Goal: Task Accomplishment & Management: Use online tool/utility

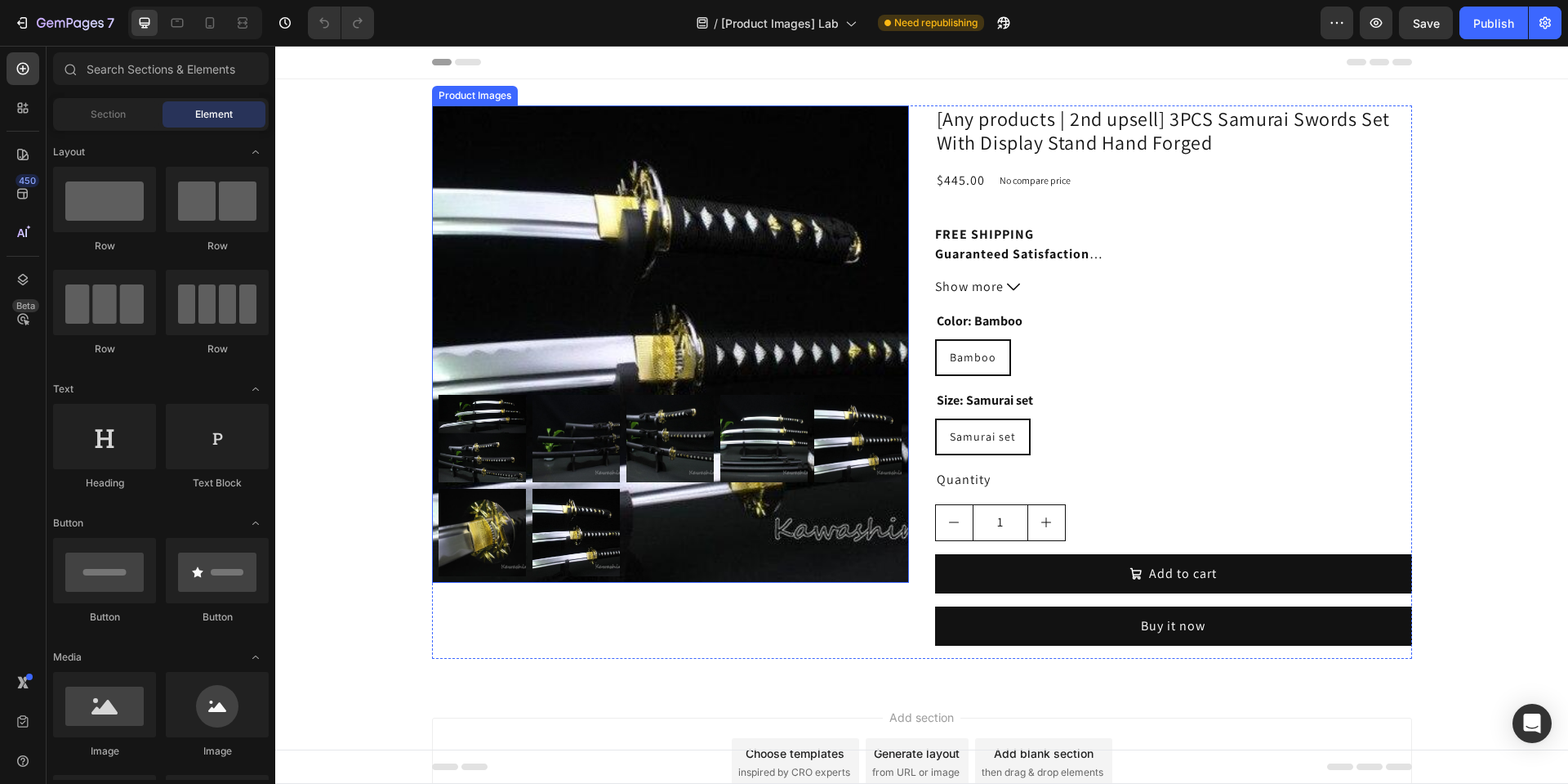
click at [517, 312] on img at bounding box center [671, 344] width 477 height 478
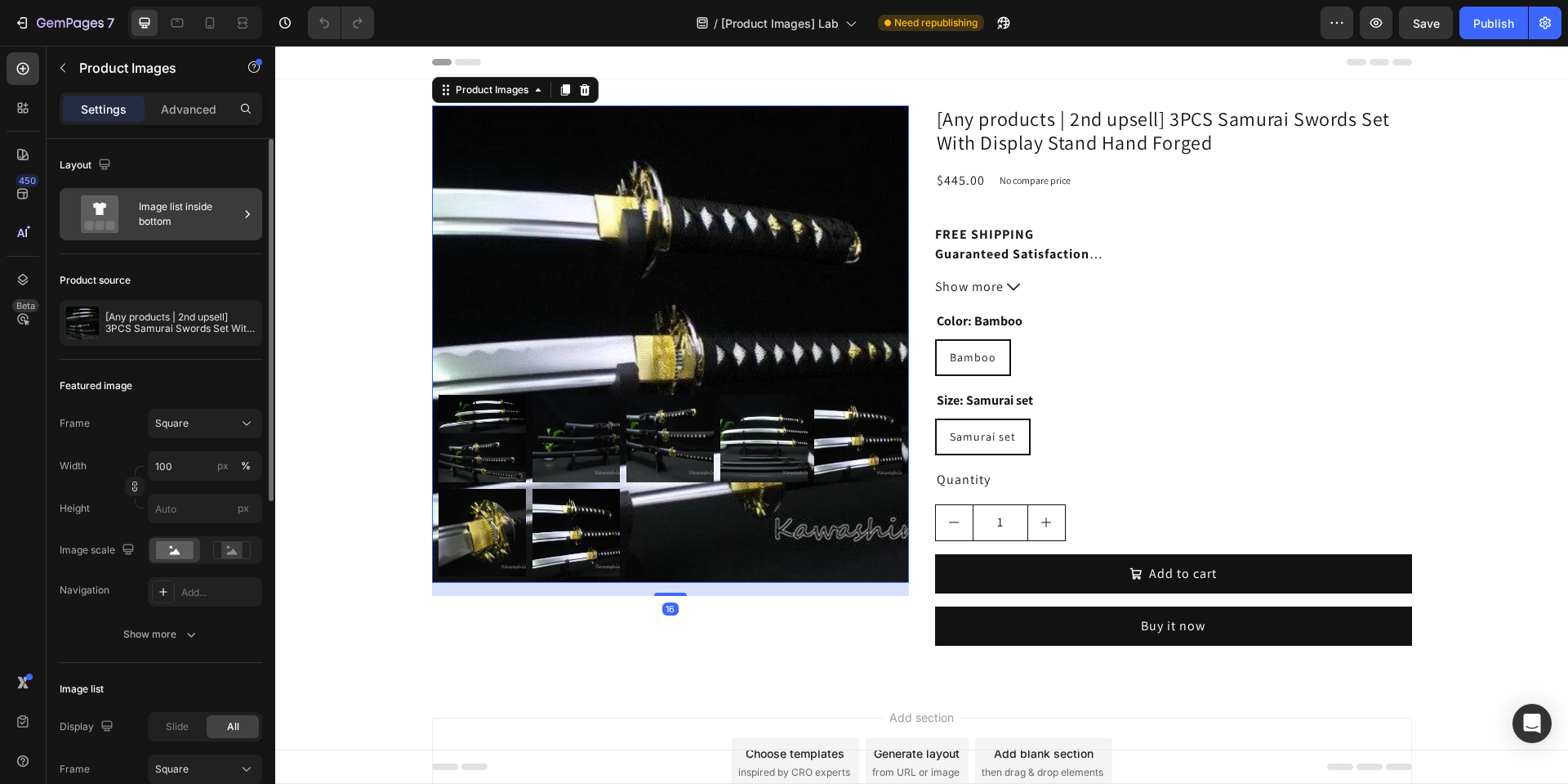
click at [187, 215] on div "Image list inside bottom" at bounding box center [188, 214] width 100 height 37
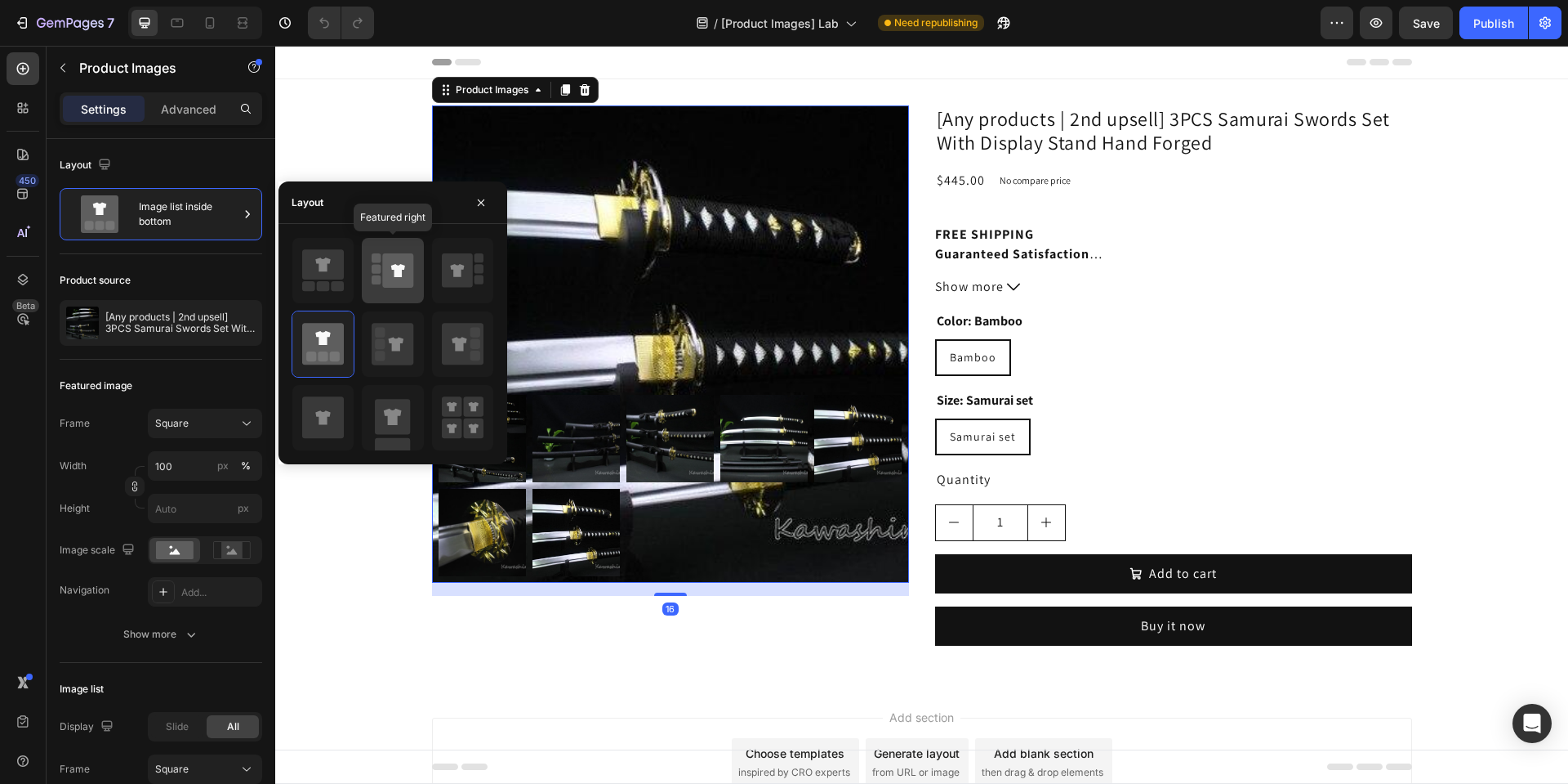
click at [407, 284] on icon at bounding box center [398, 271] width 31 height 35
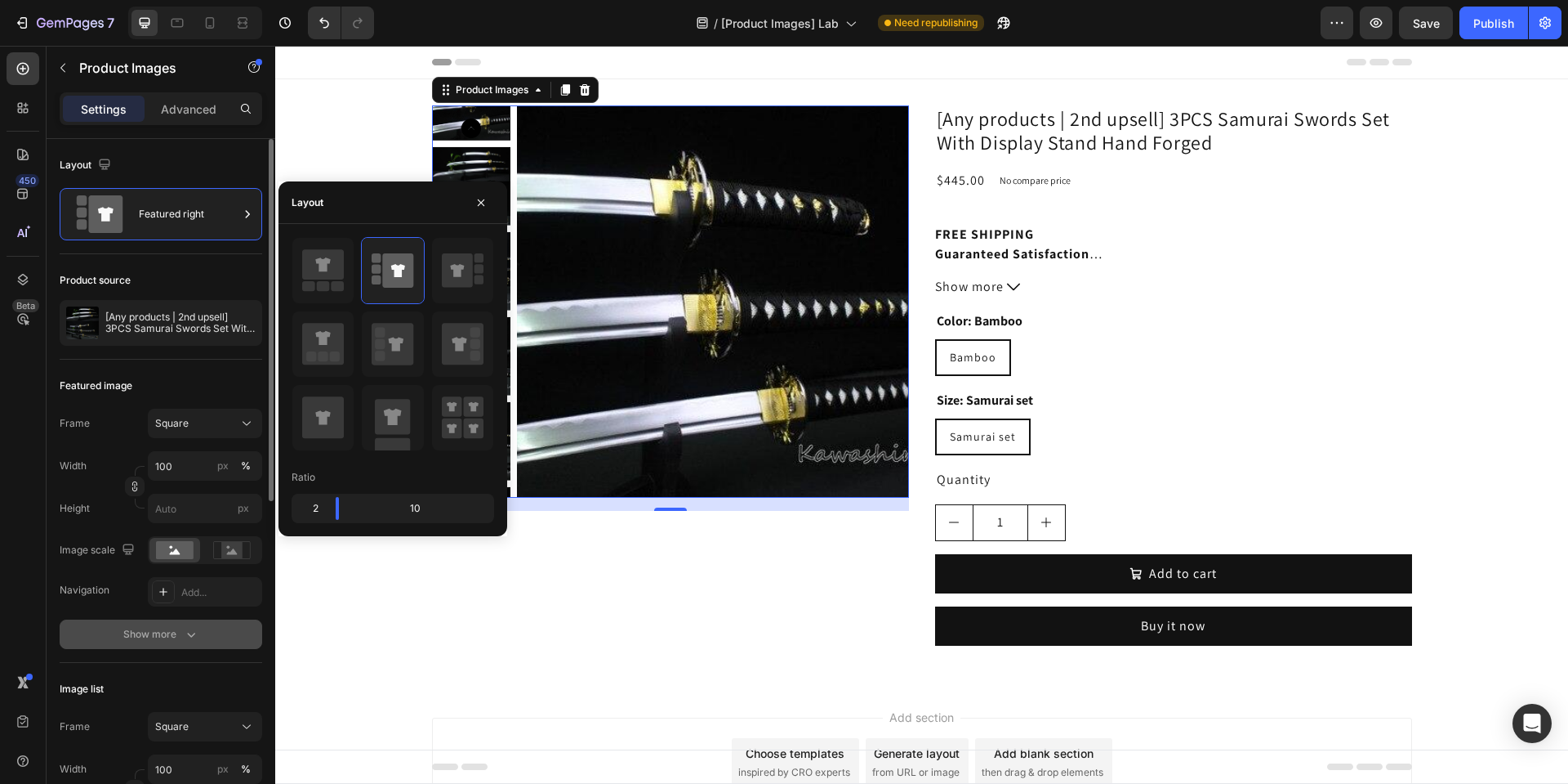
scroll to position [392, 0]
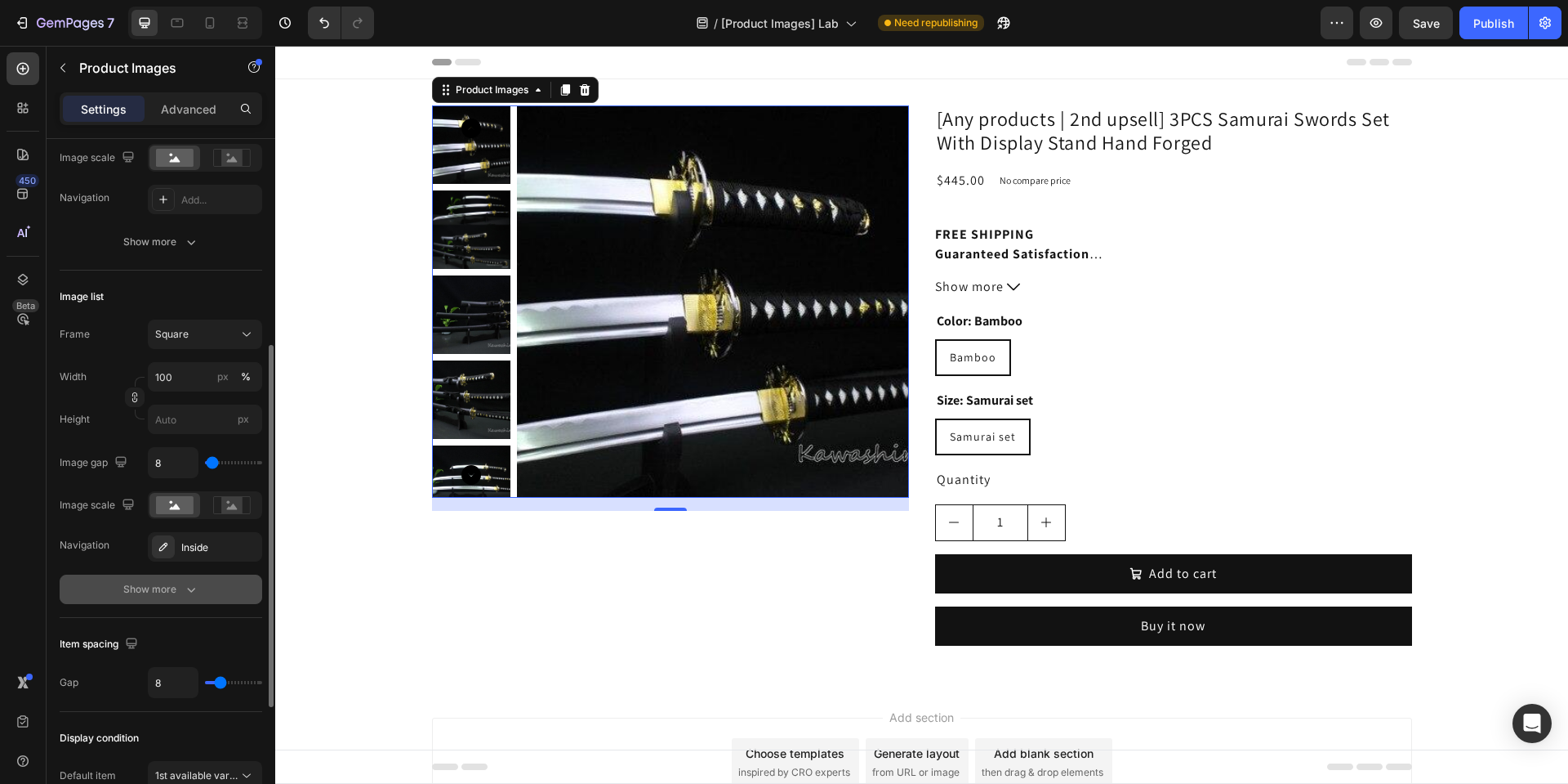
click at [191, 589] on icon "button" at bounding box center [191, 589] width 16 height 16
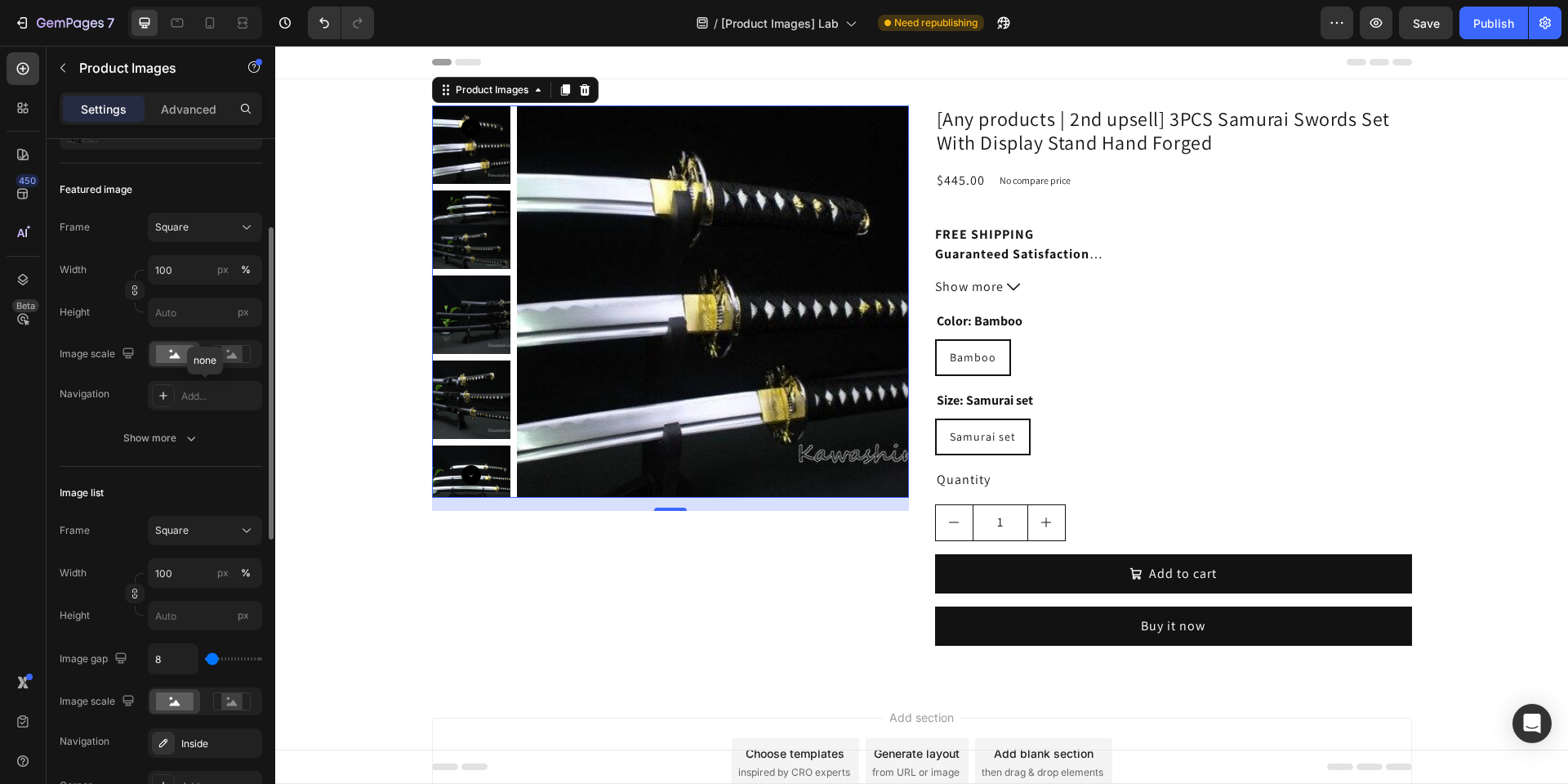
scroll to position [0, 0]
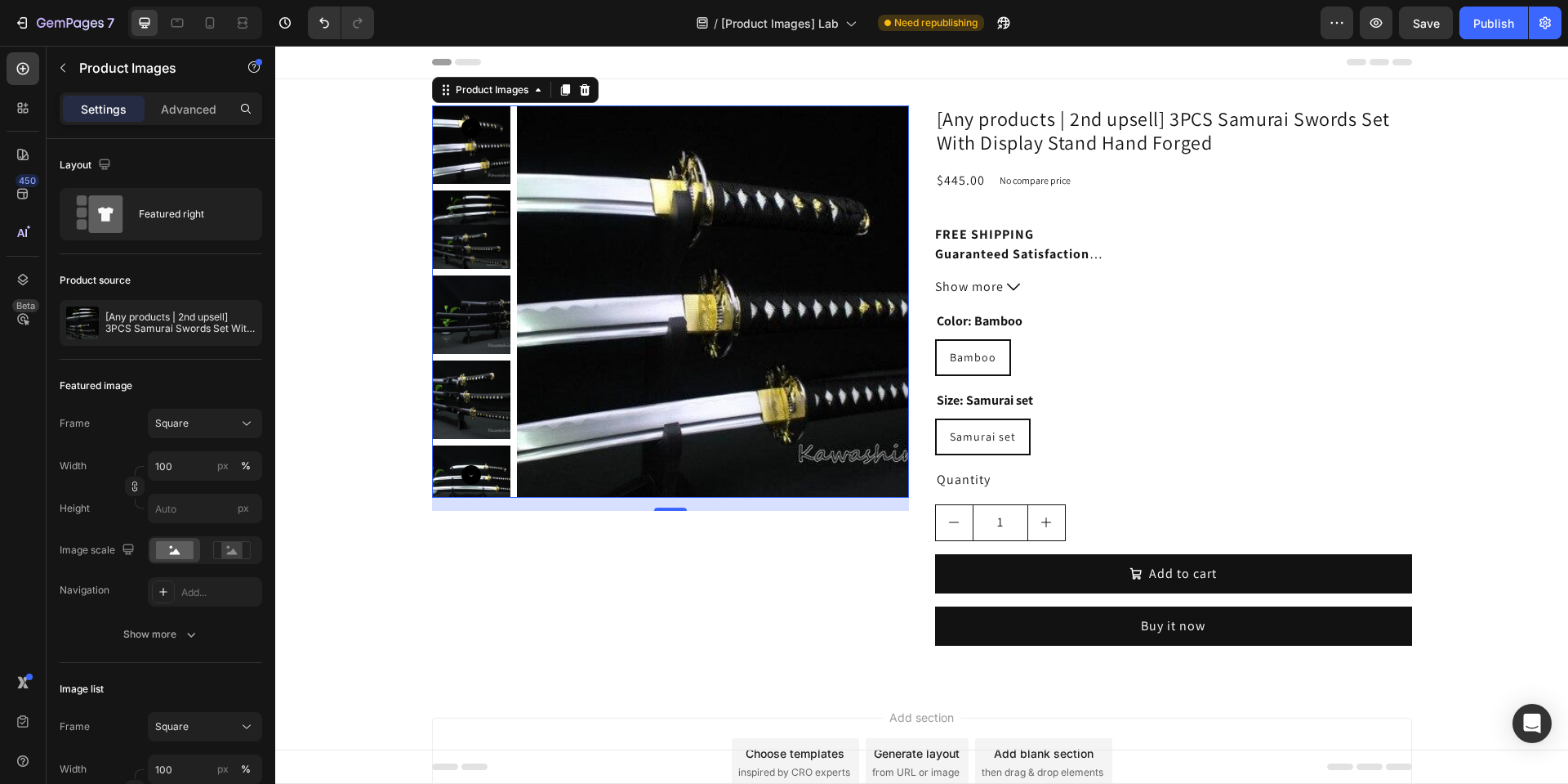
click at [678, 259] on img at bounding box center [713, 301] width 392 height 392
click at [242, 211] on icon at bounding box center [247, 214] width 16 height 16
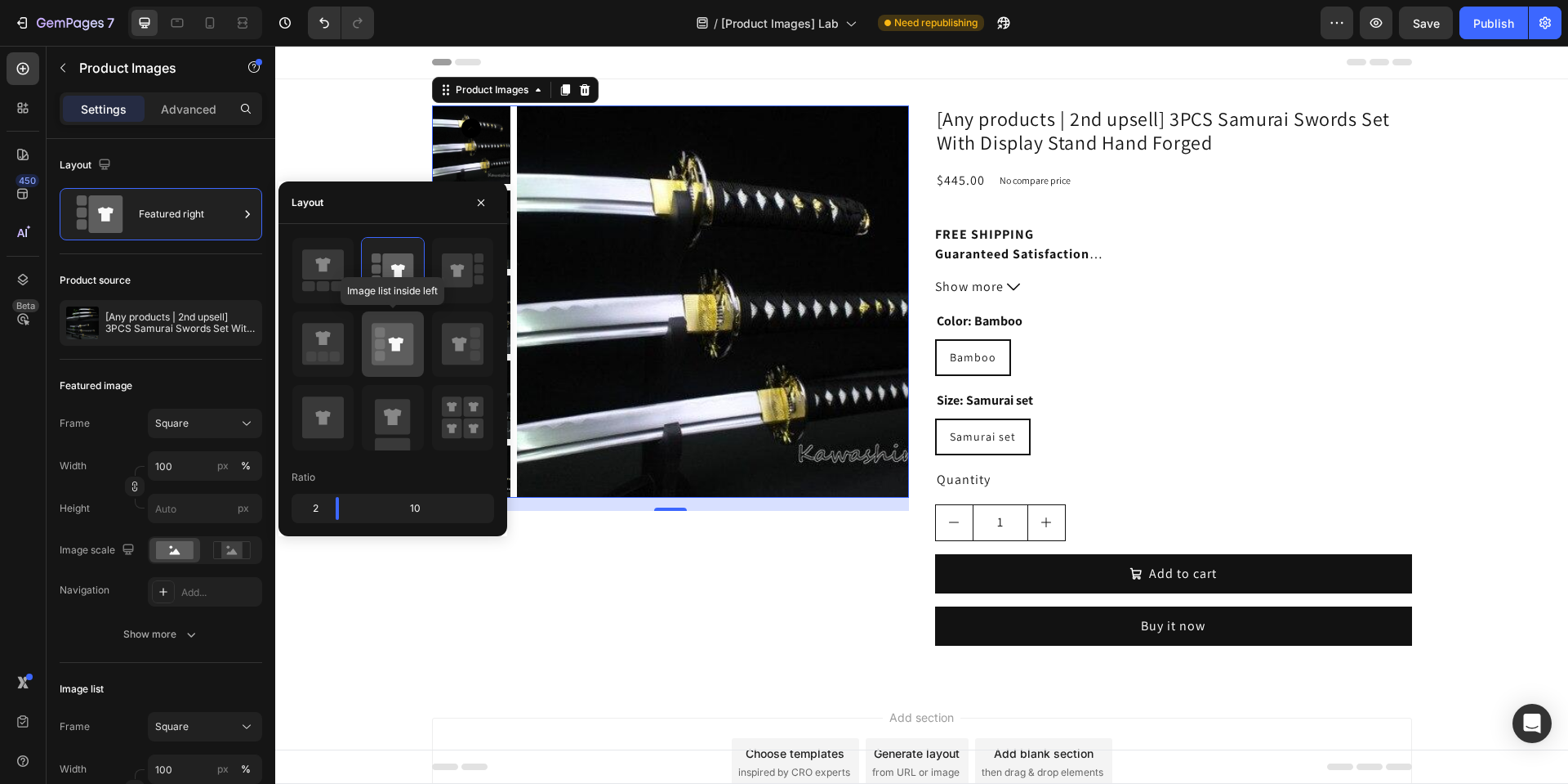
click at [395, 339] on icon at bounding box center [396, 344] width 15 height 14
type input "20"
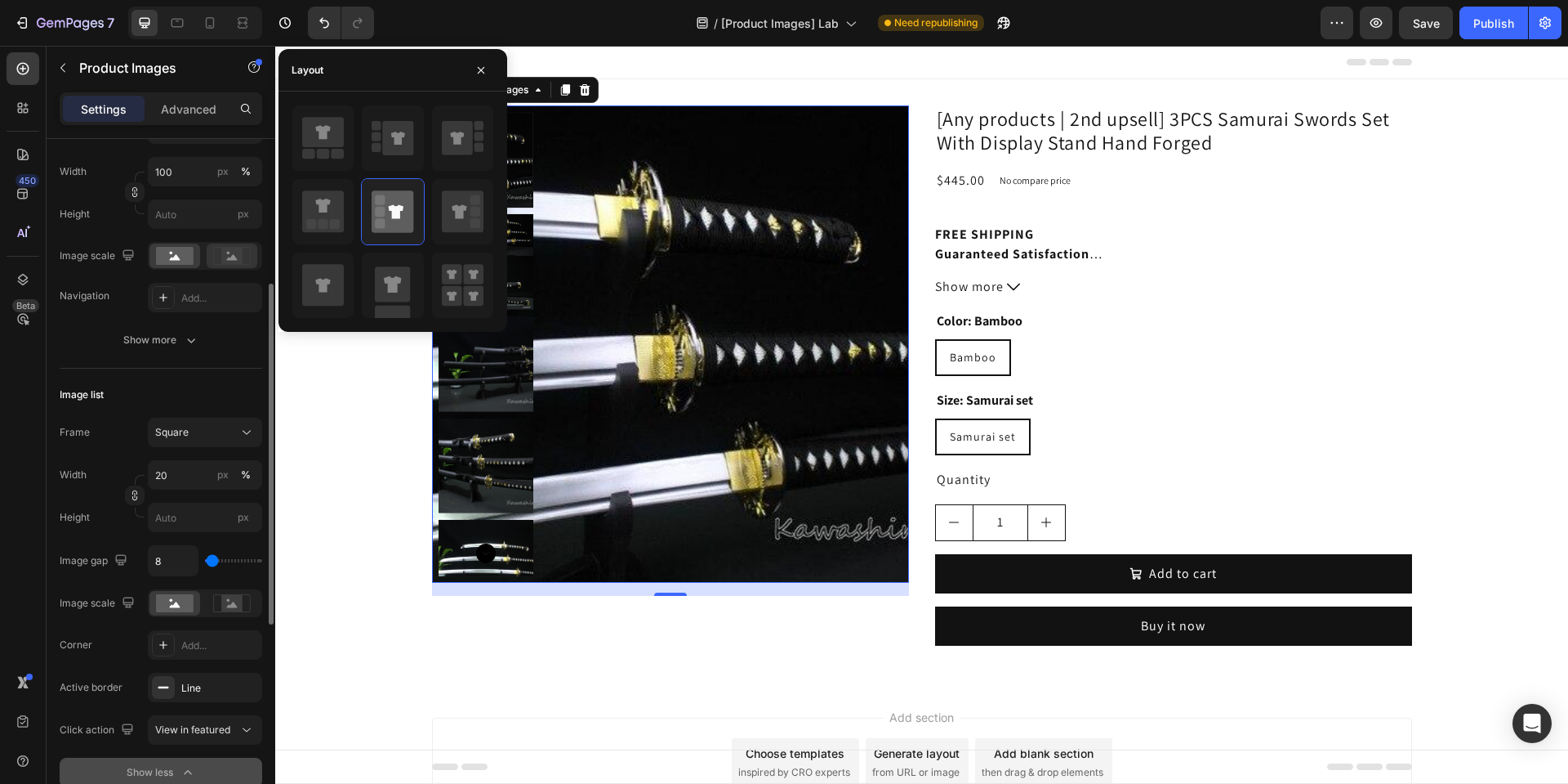
scroll to position [491, 0]
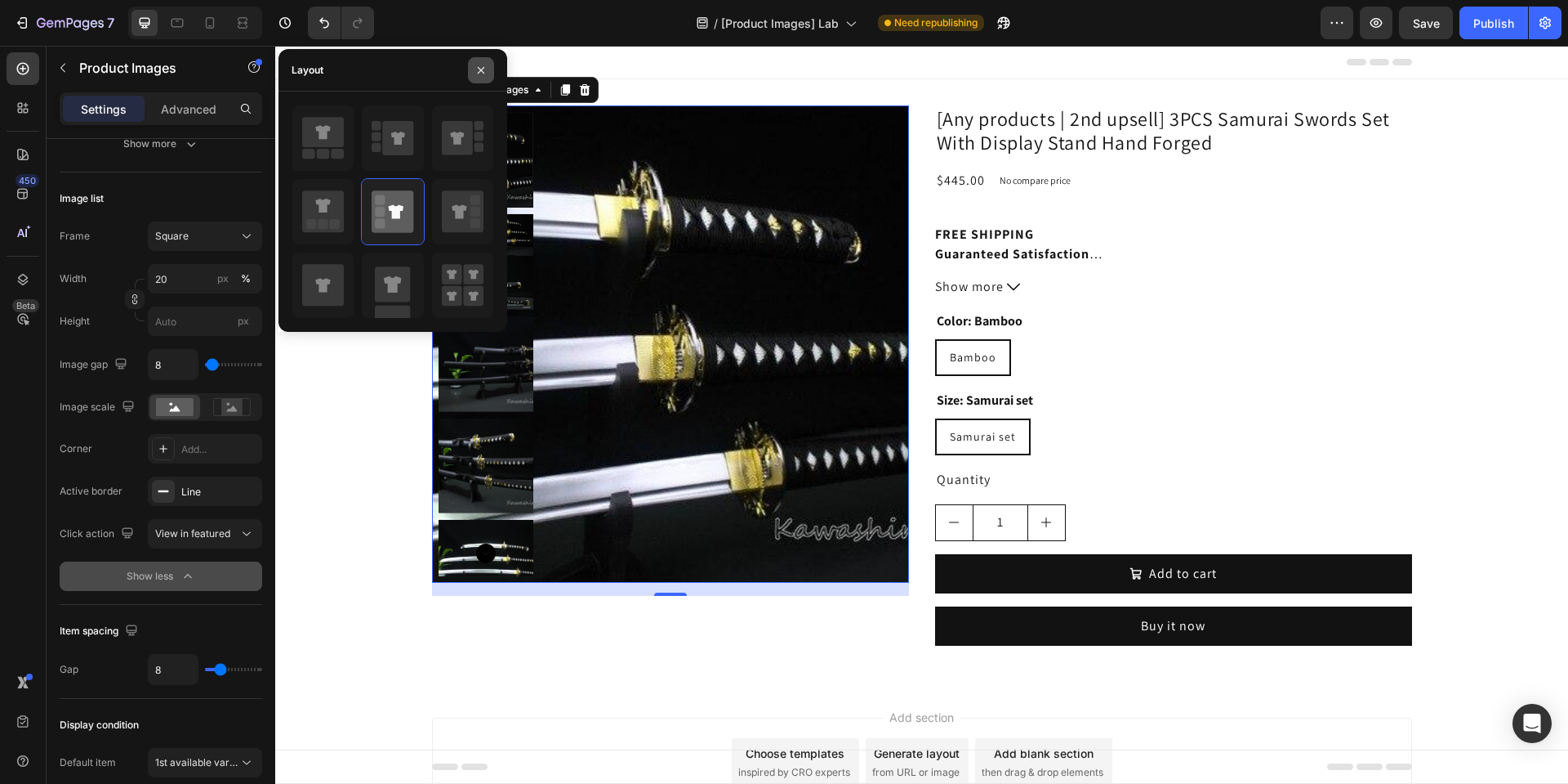
click at [493, 71] on button "button" at bounding box center [481, 70] width 26 height 26
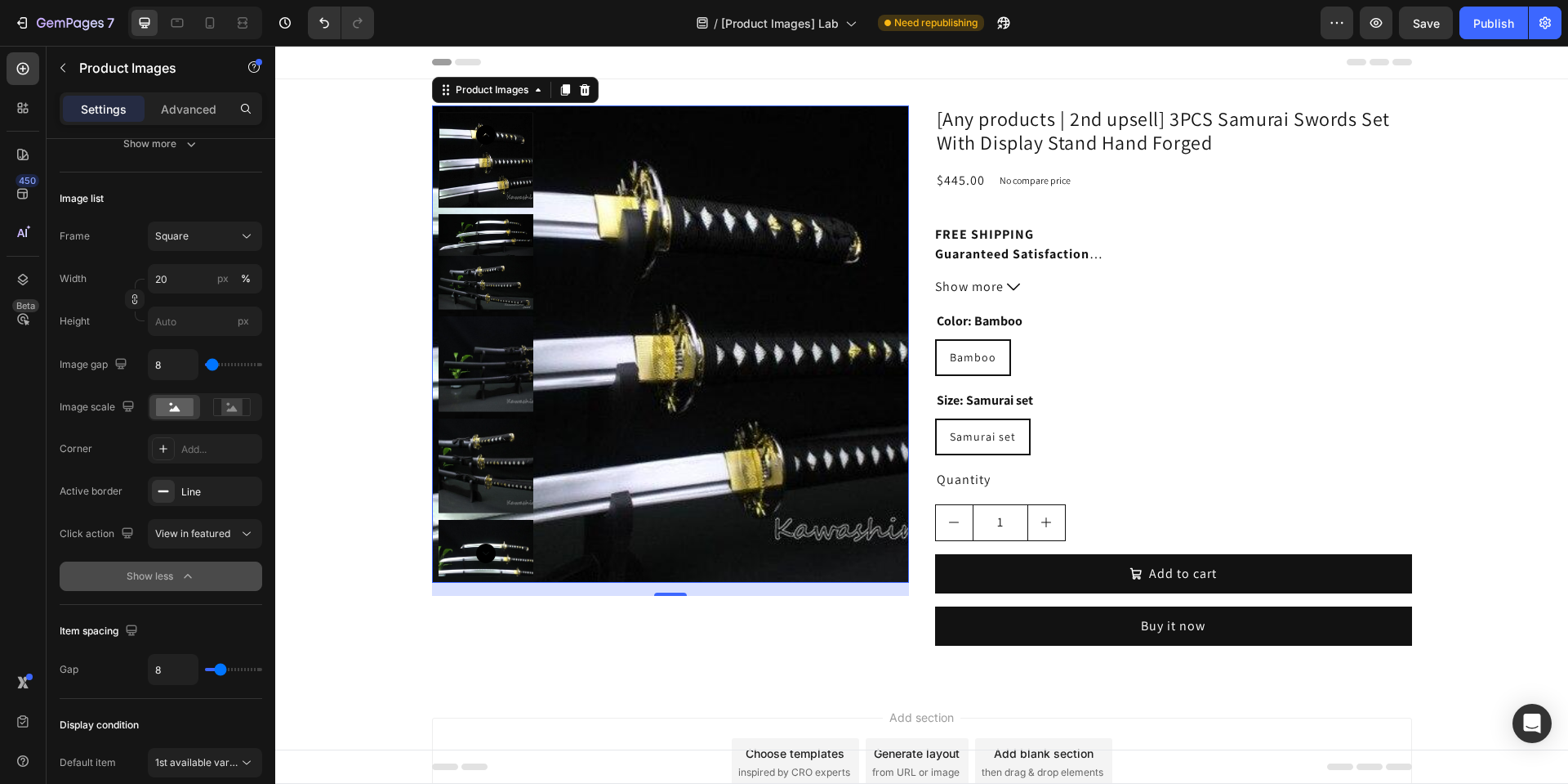
click at [646, 239] on img at bounding box center [671, 344] width 477 height 478
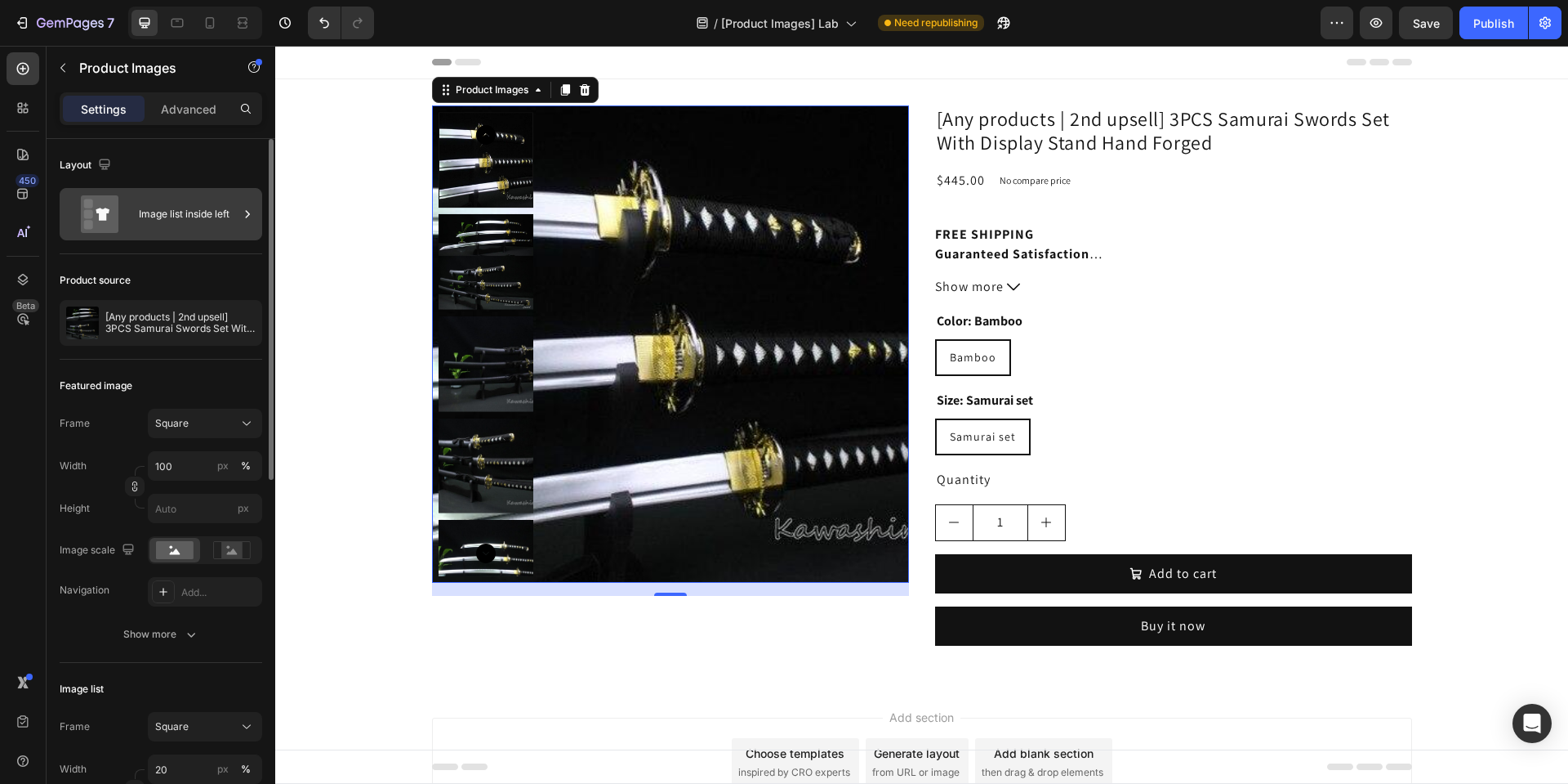
click at [182, 207] on div "Image list inside left" at bounding box center [188, 214] width 100 height 37
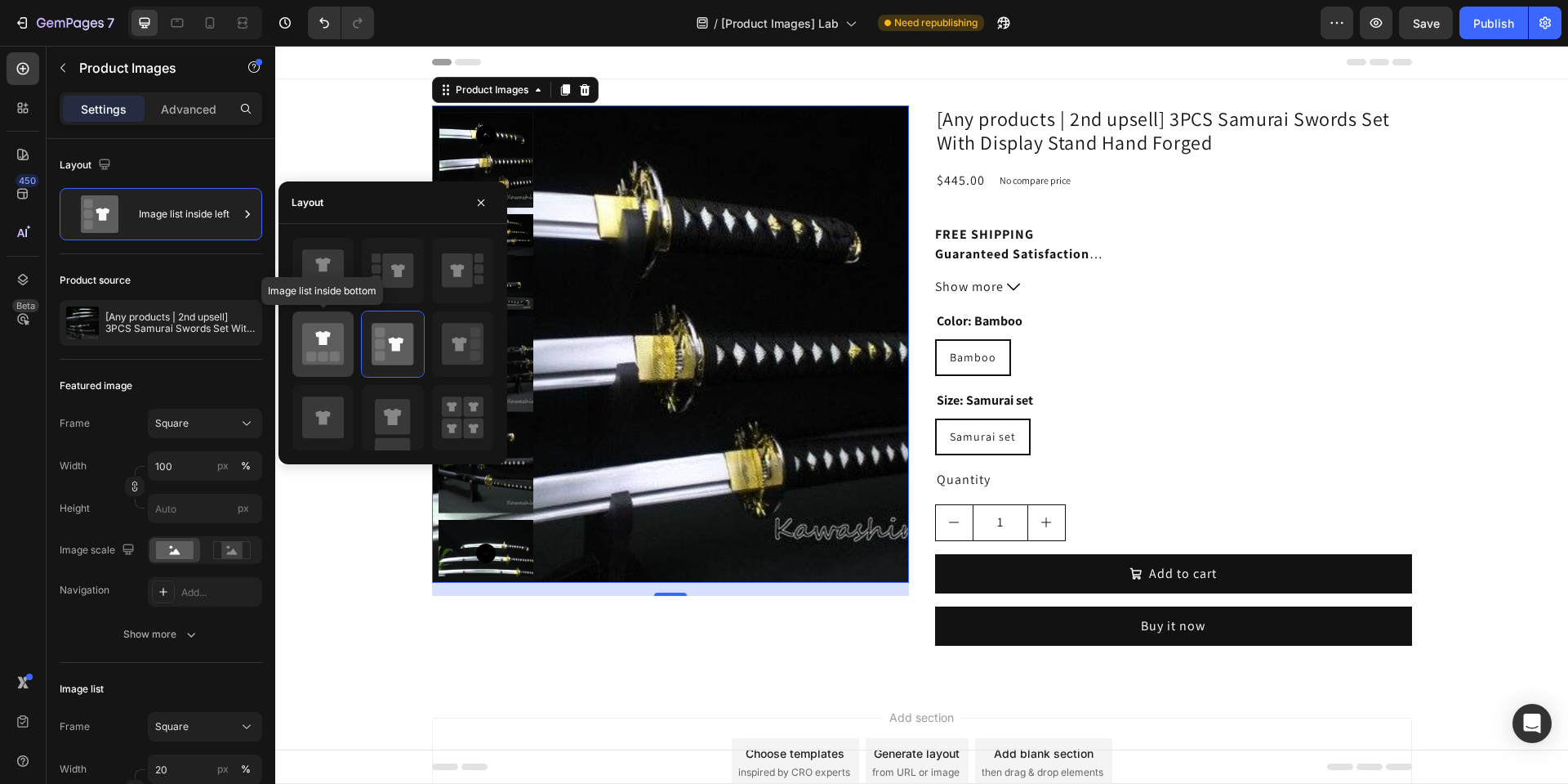
click at [341, 350] on icon at bounding box center [323, 344] width 42 height 42
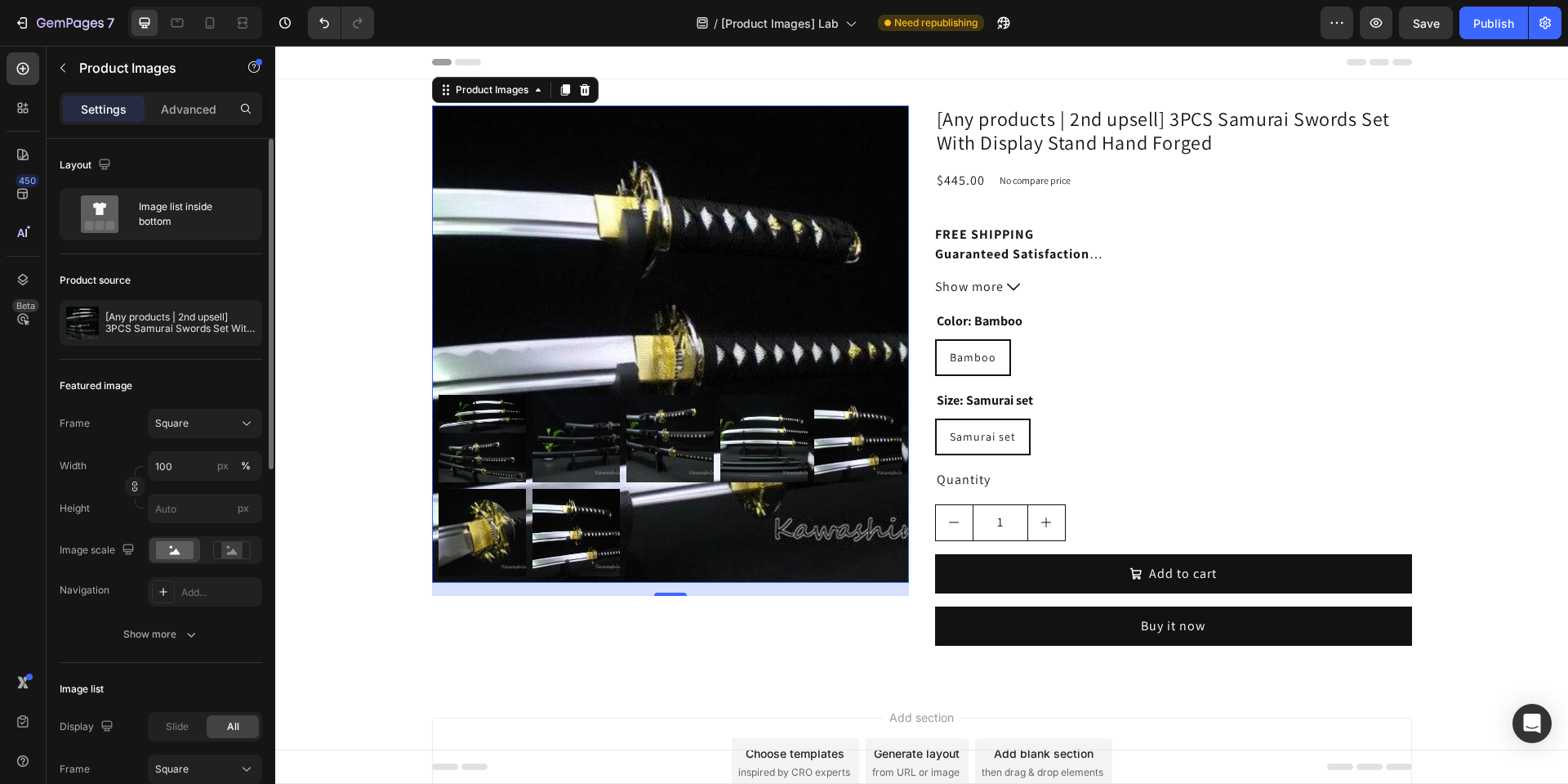
click at [202, 269] on div "Product source" at bounding box center [161, 280] width 202 height 26
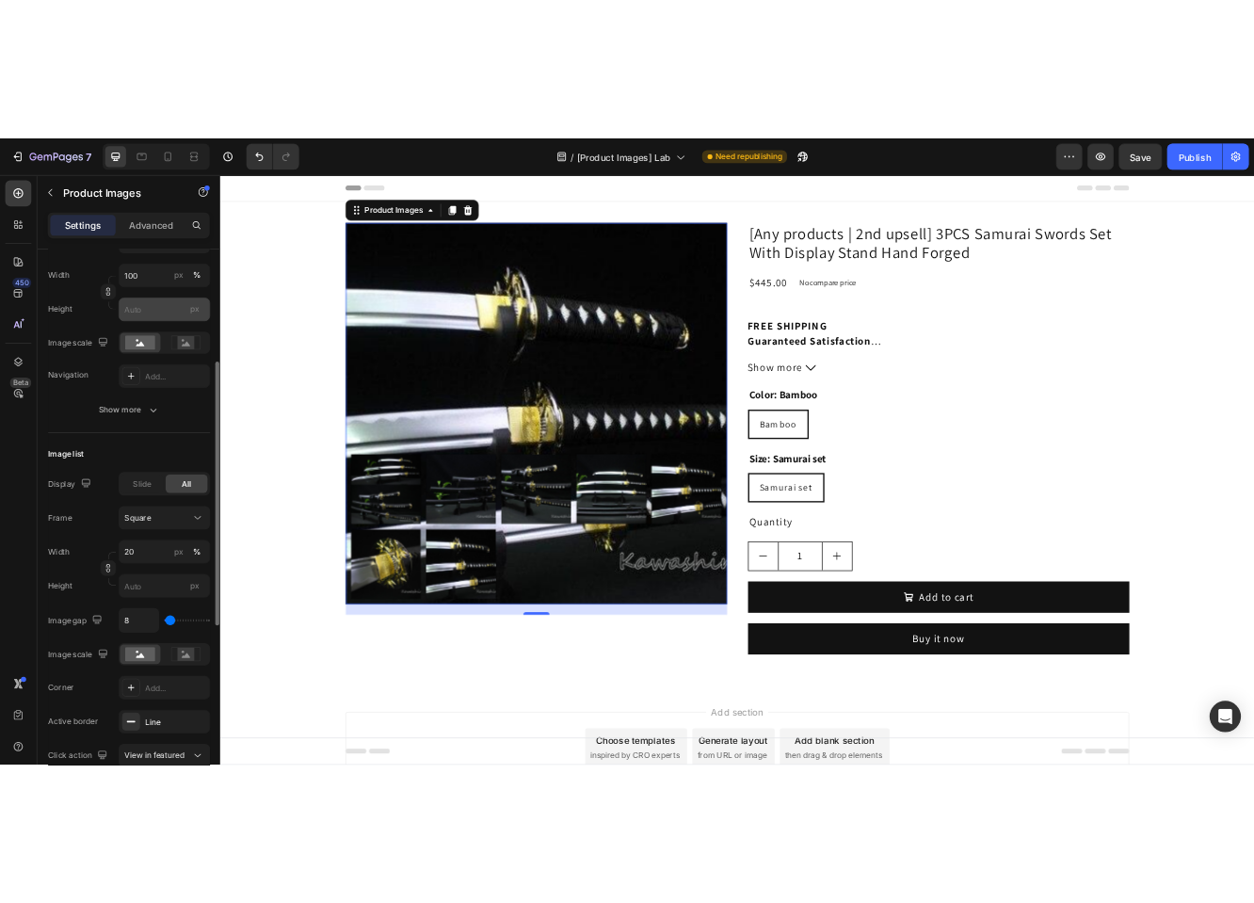
scroll to position [452, 0]
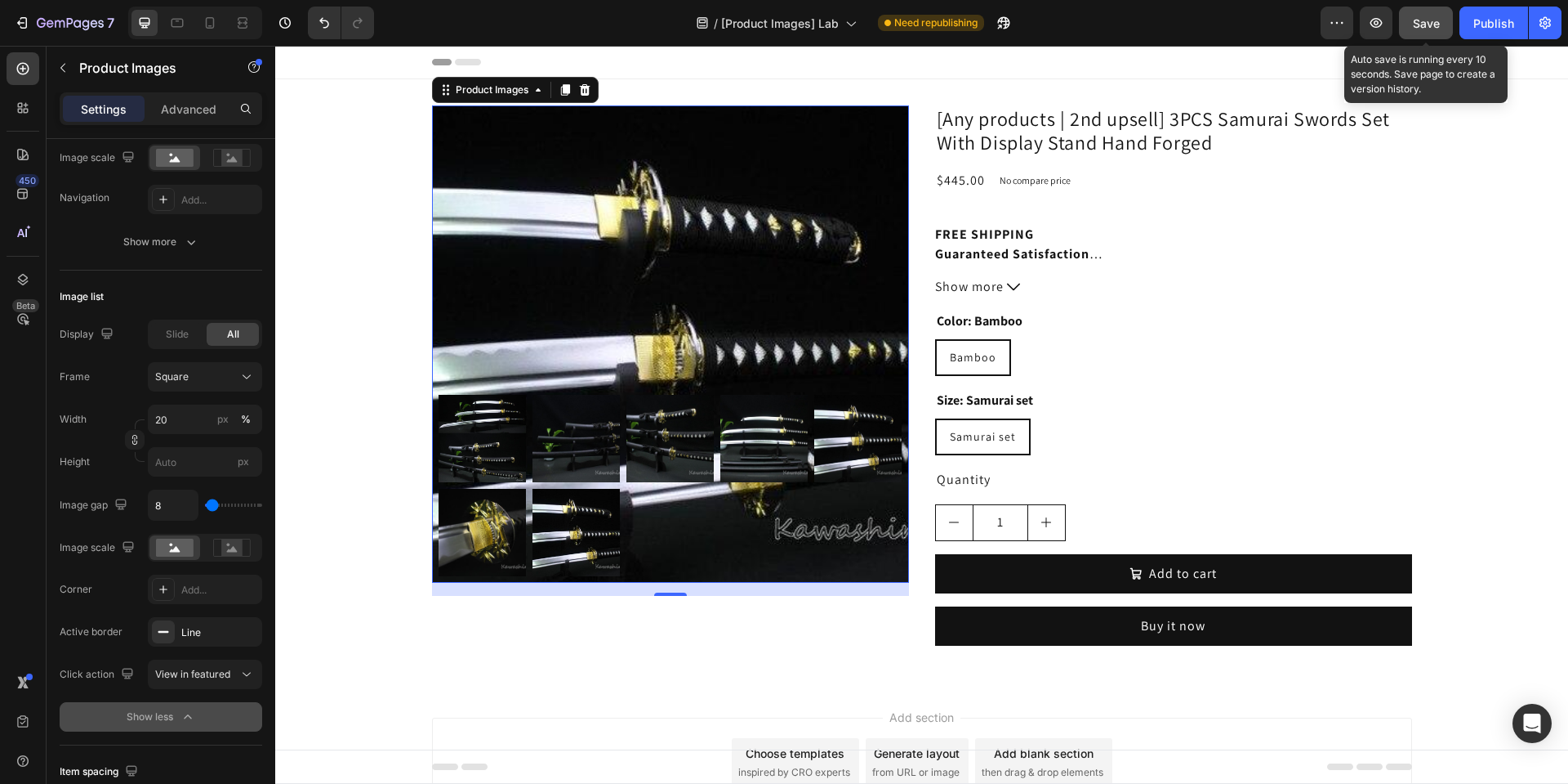
click at [1438, 29] on span "Save" at bounding box center [1426, 23] width 27 height 14
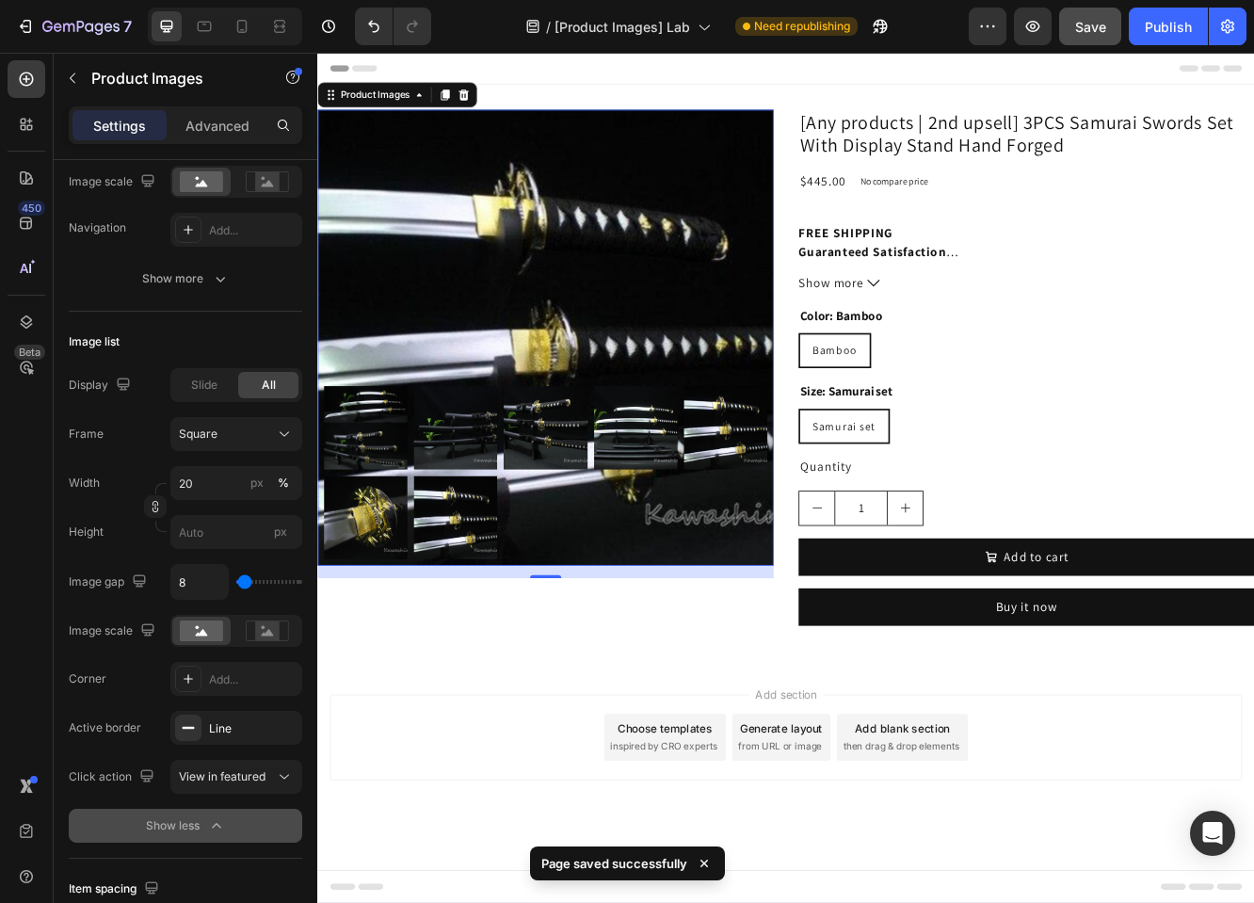
drag, startPoint x: 1503, startPoint y: 370, endPoint x: 589, endPoint y: 201, distance: 929.2
click at [589, 201] on img at bounding box center [592, 396] width 550 height 550
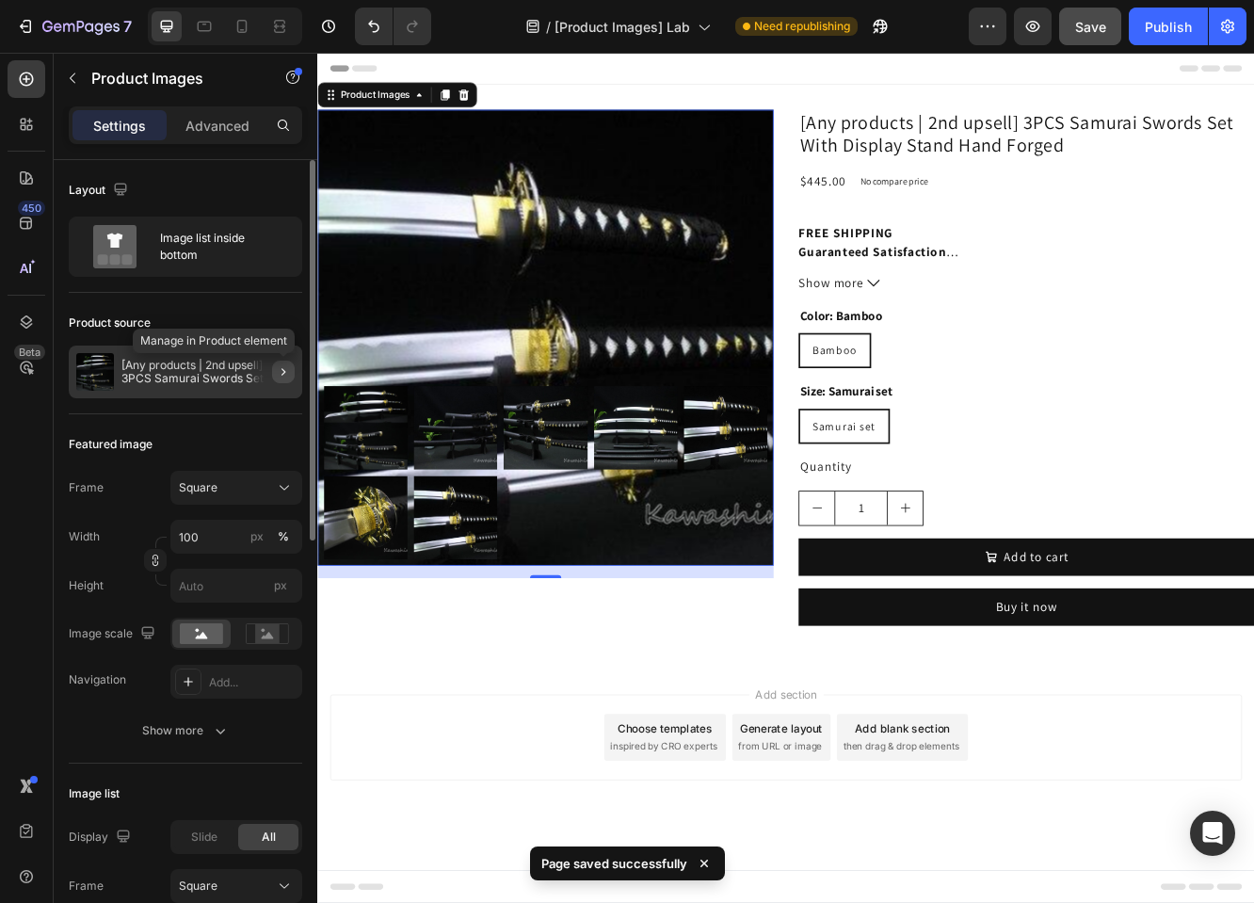
click at [287, 365] on icon "button" at bounding box center [283, 371] width 15 height 15
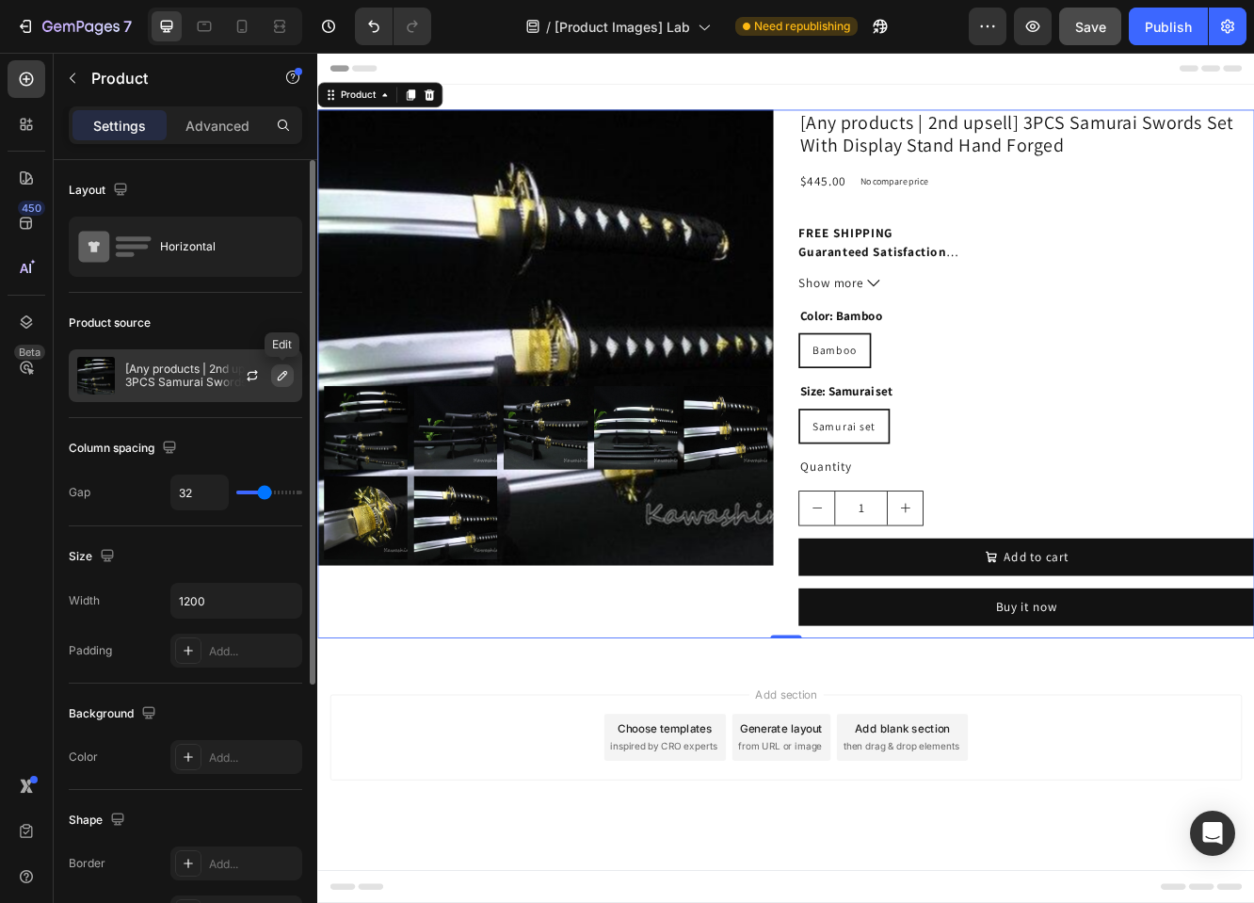
click at [279, 379] on icon "button" at bounding box center [282, 375] width 9 height 9
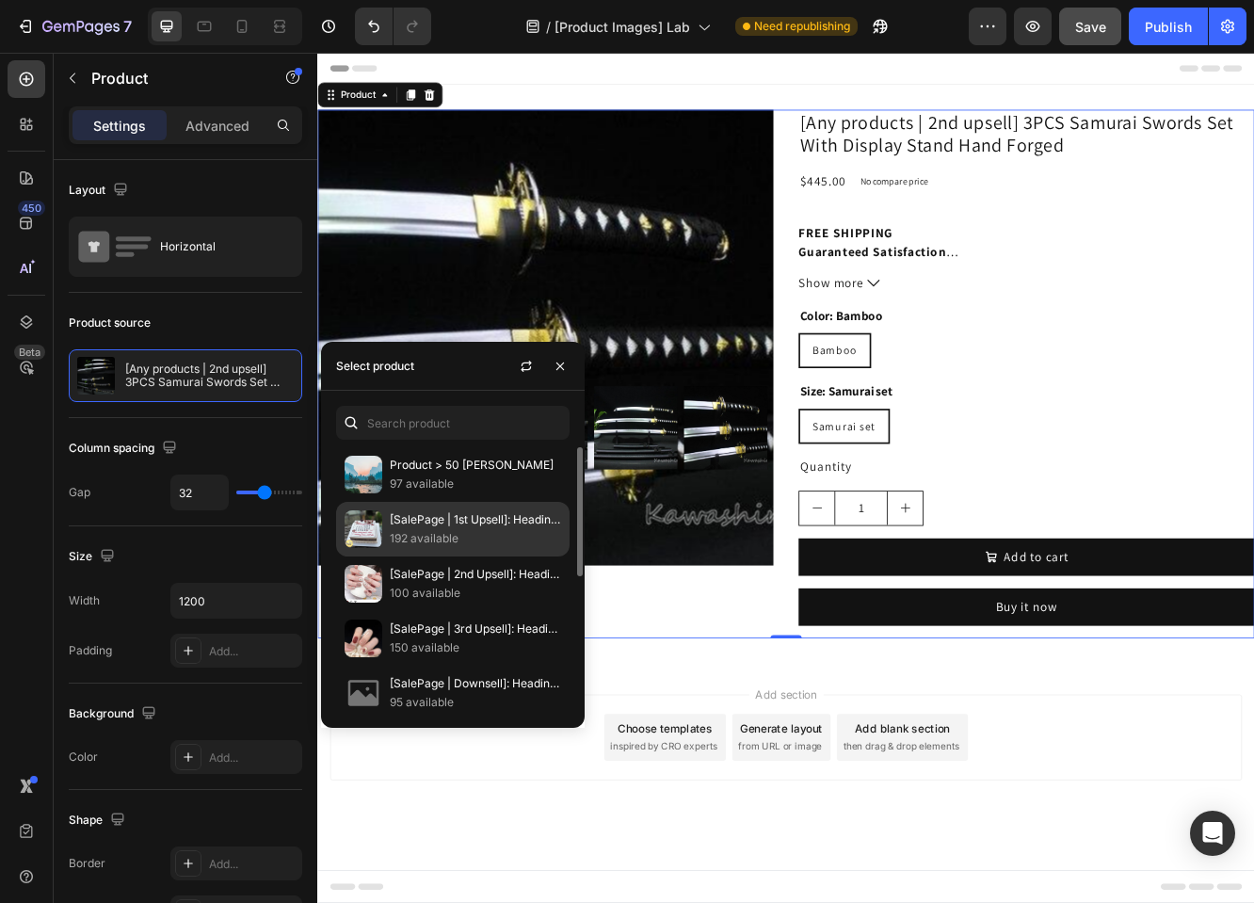
click at [428, 538] on p "192 available" at bounding box center [475, 538] width 171 height 19
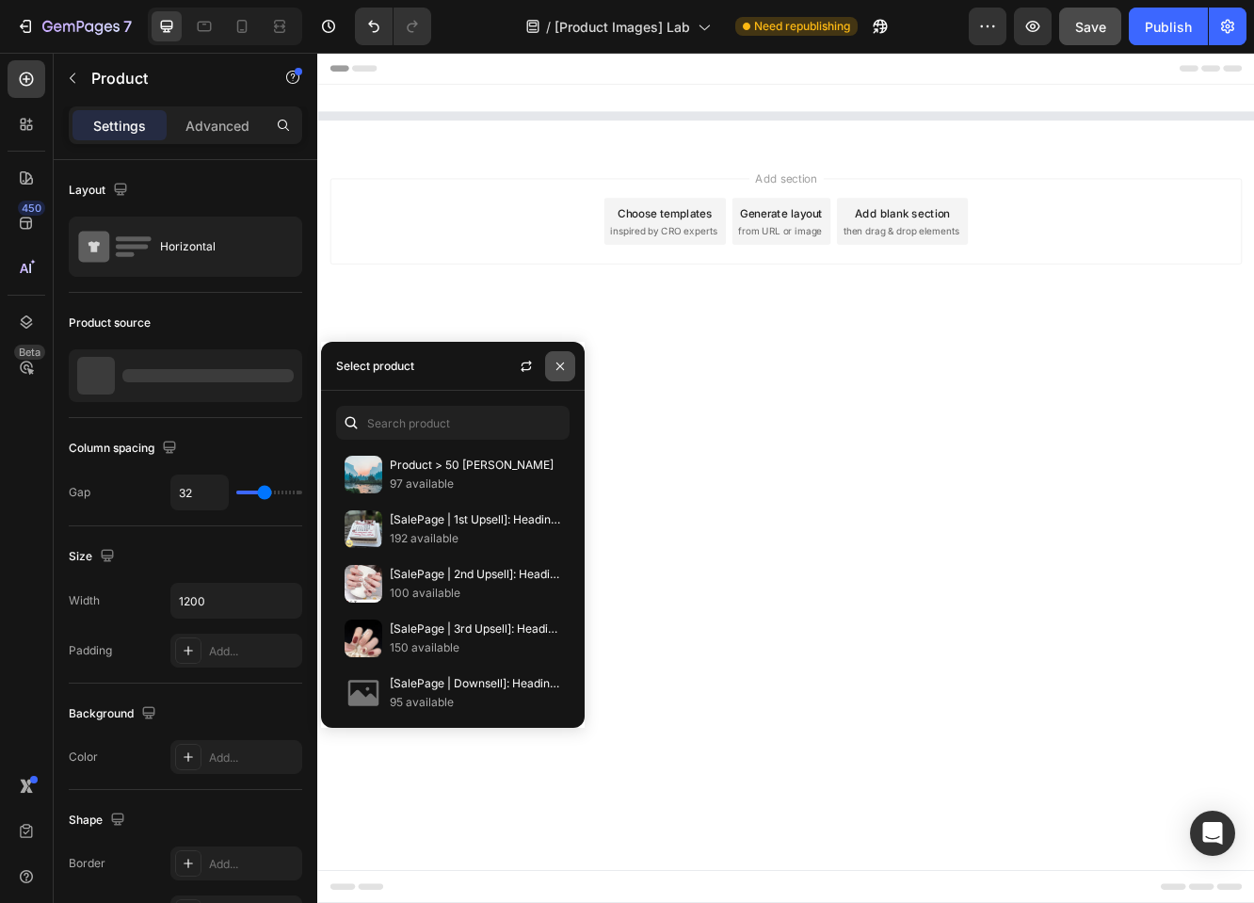
click at [562, 354] on button "button" at bounding box center [560, 366] width 30 height 30
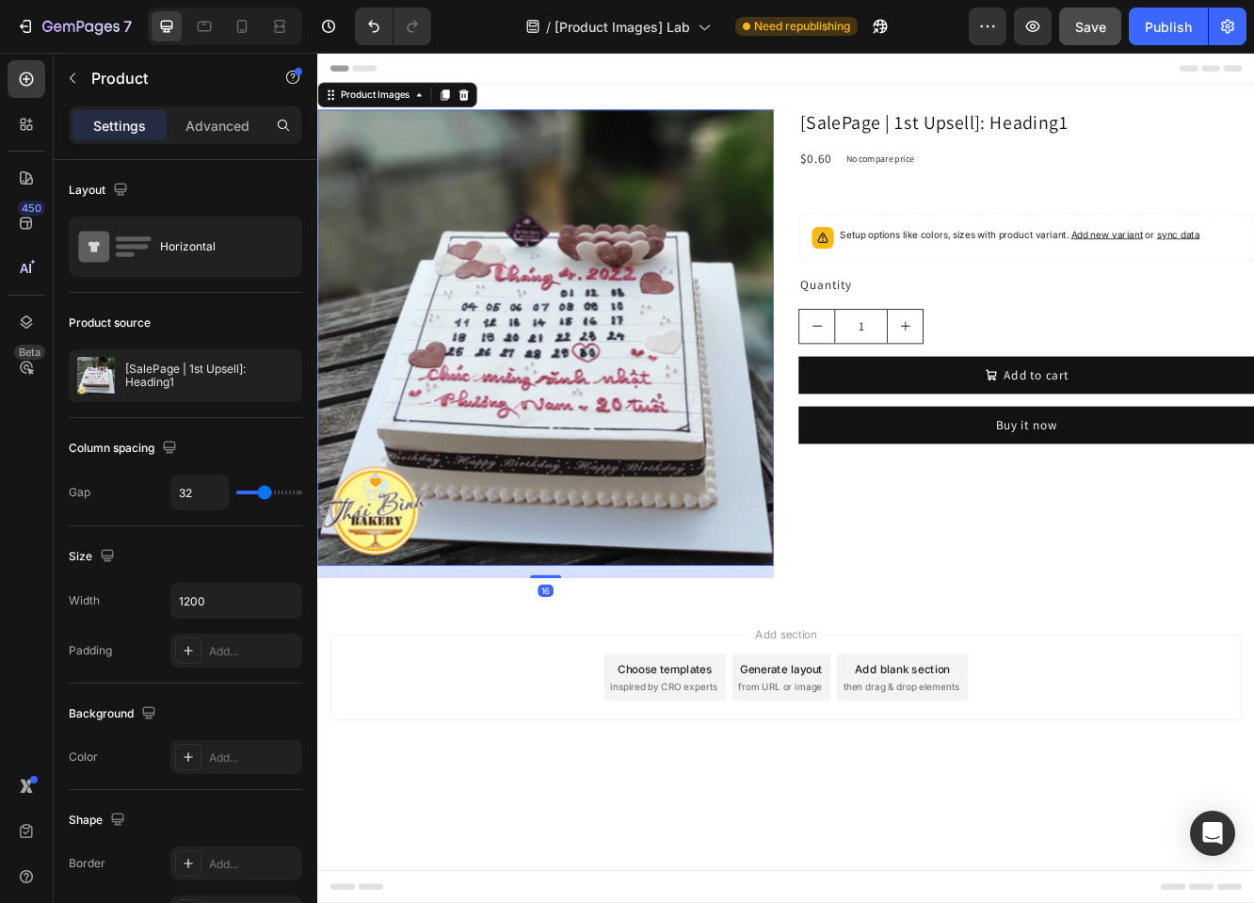
click at [624, 442] on img at bounding box center [592, 396] width 550 height 550
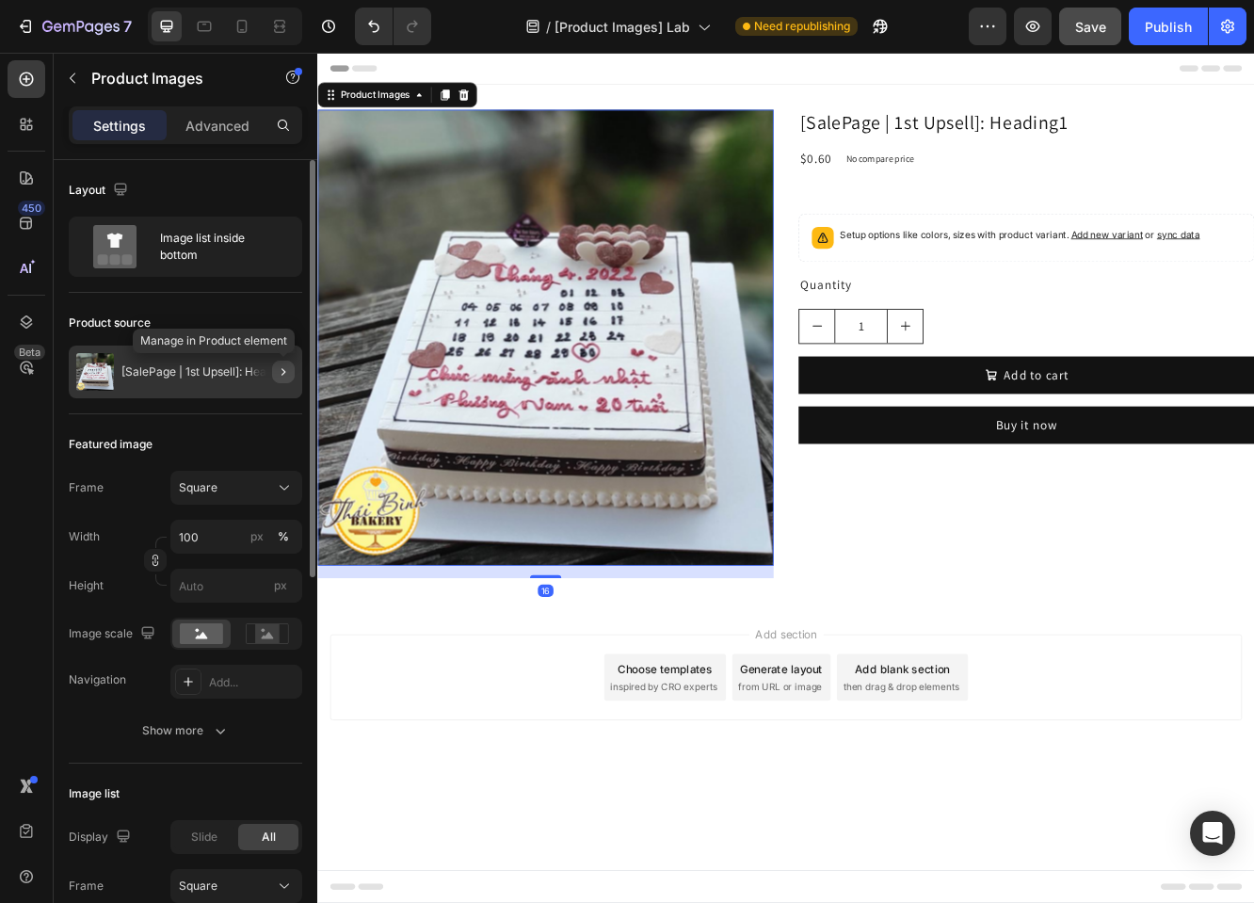
click at [287, 376] on icon "button" at bounding box center [283, 371] width 15 height 15
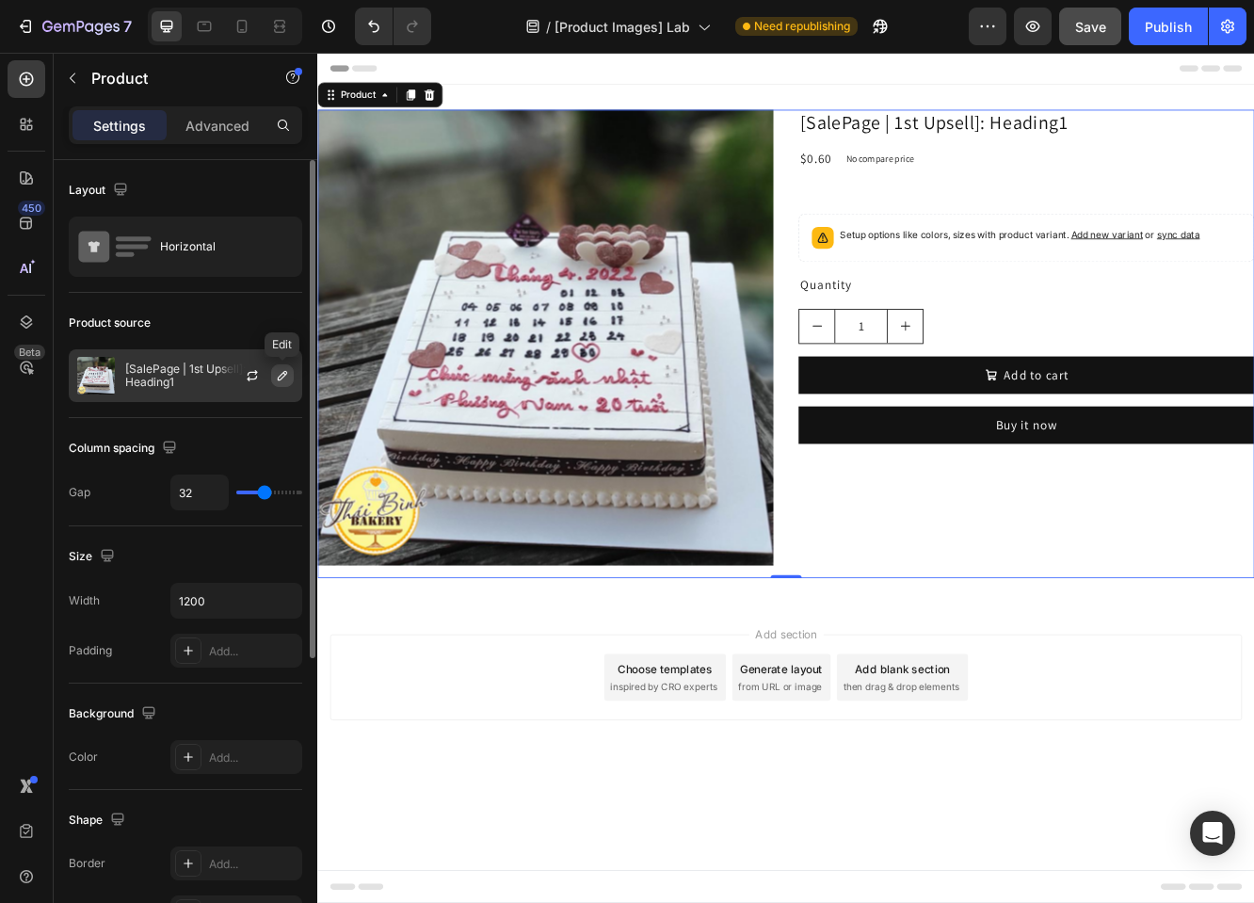
click at [287, 378] on icon "button" at bounding box center [282, 375] width 15 height 15
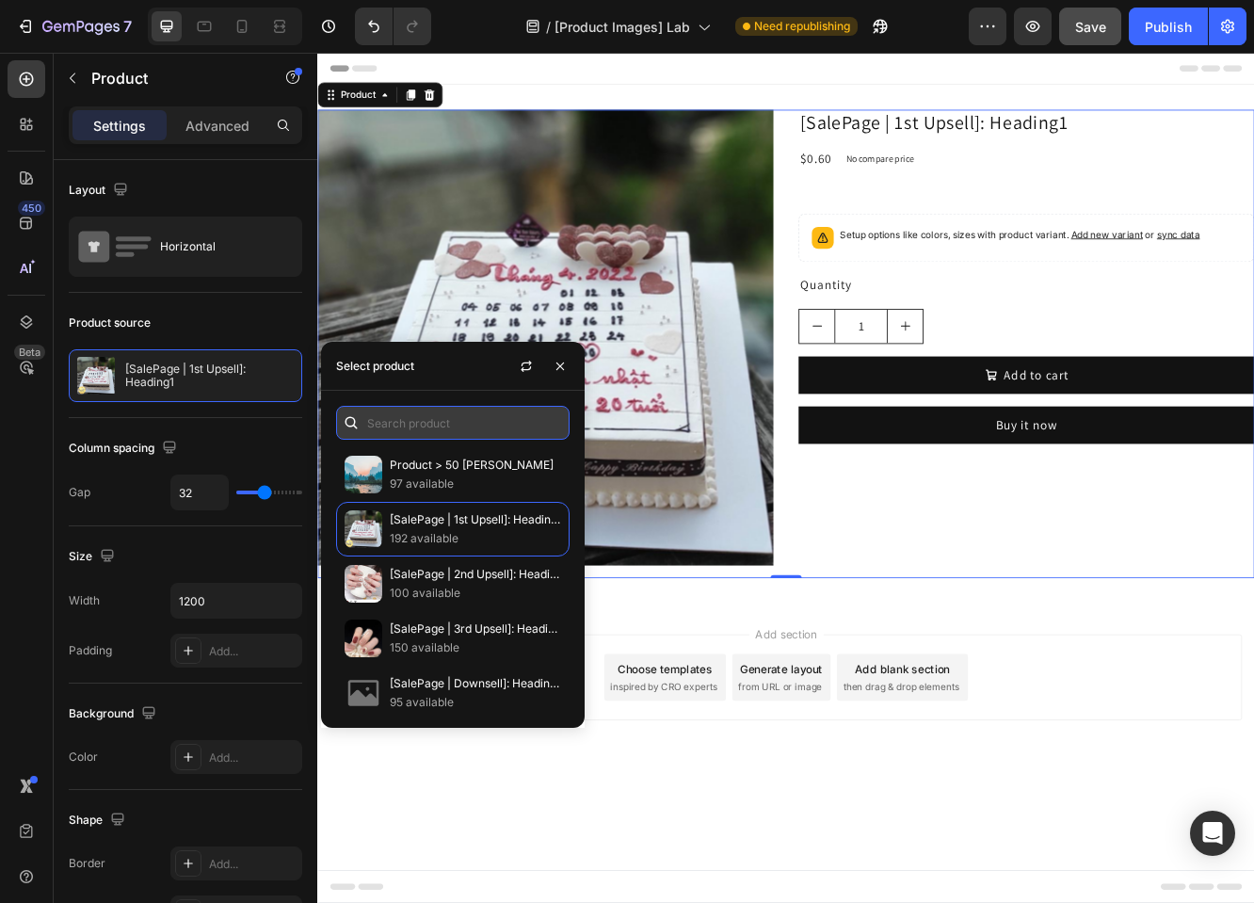
click at [442, 415] on input "text" at bounding box center [452, 423] width 233 height 34
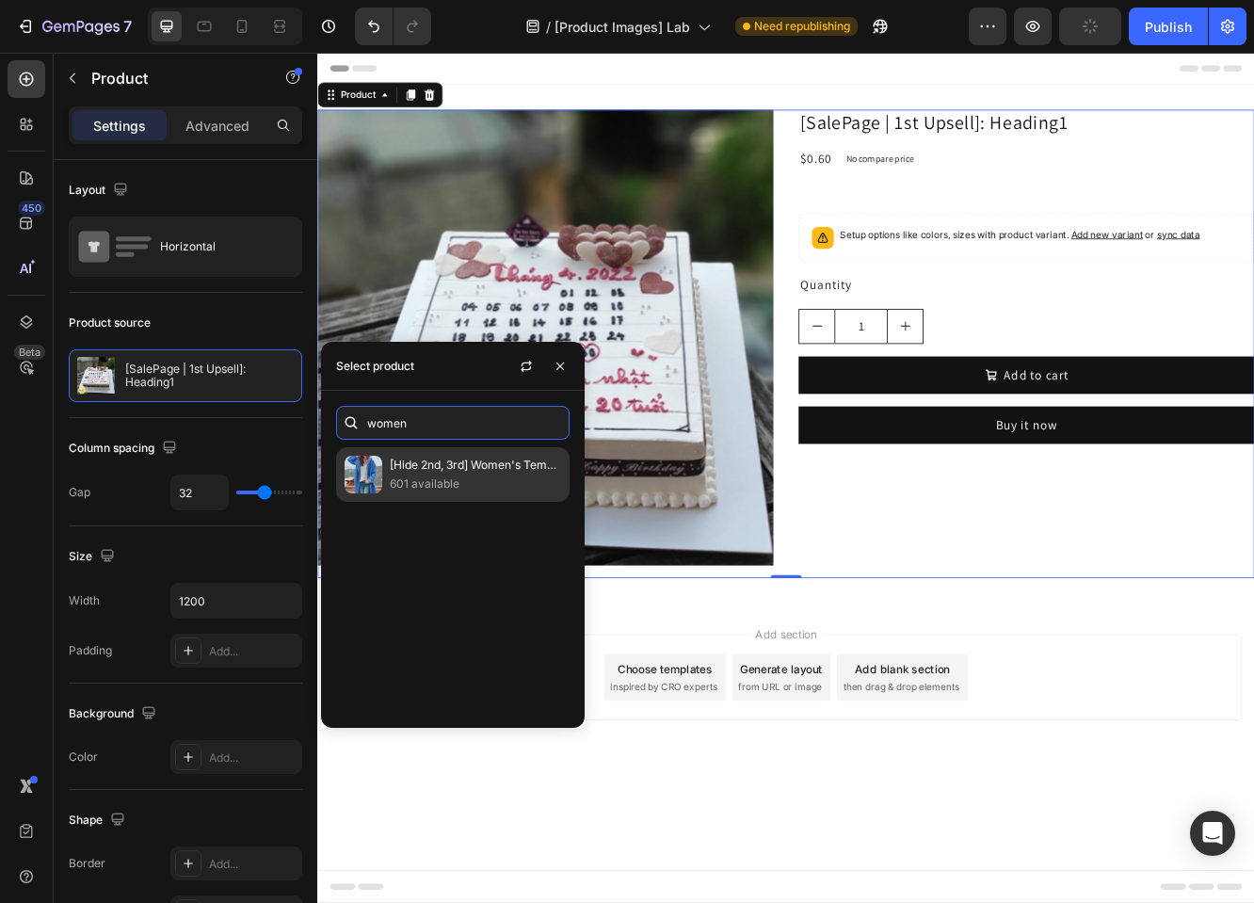
type input "women"
click at [484, 455] on p "[Hide 2nd, 3rd] Women's Temperament Thickened Tweed Medium-length Trench Coat" at bounding box center [475, 464] width 171 height 19
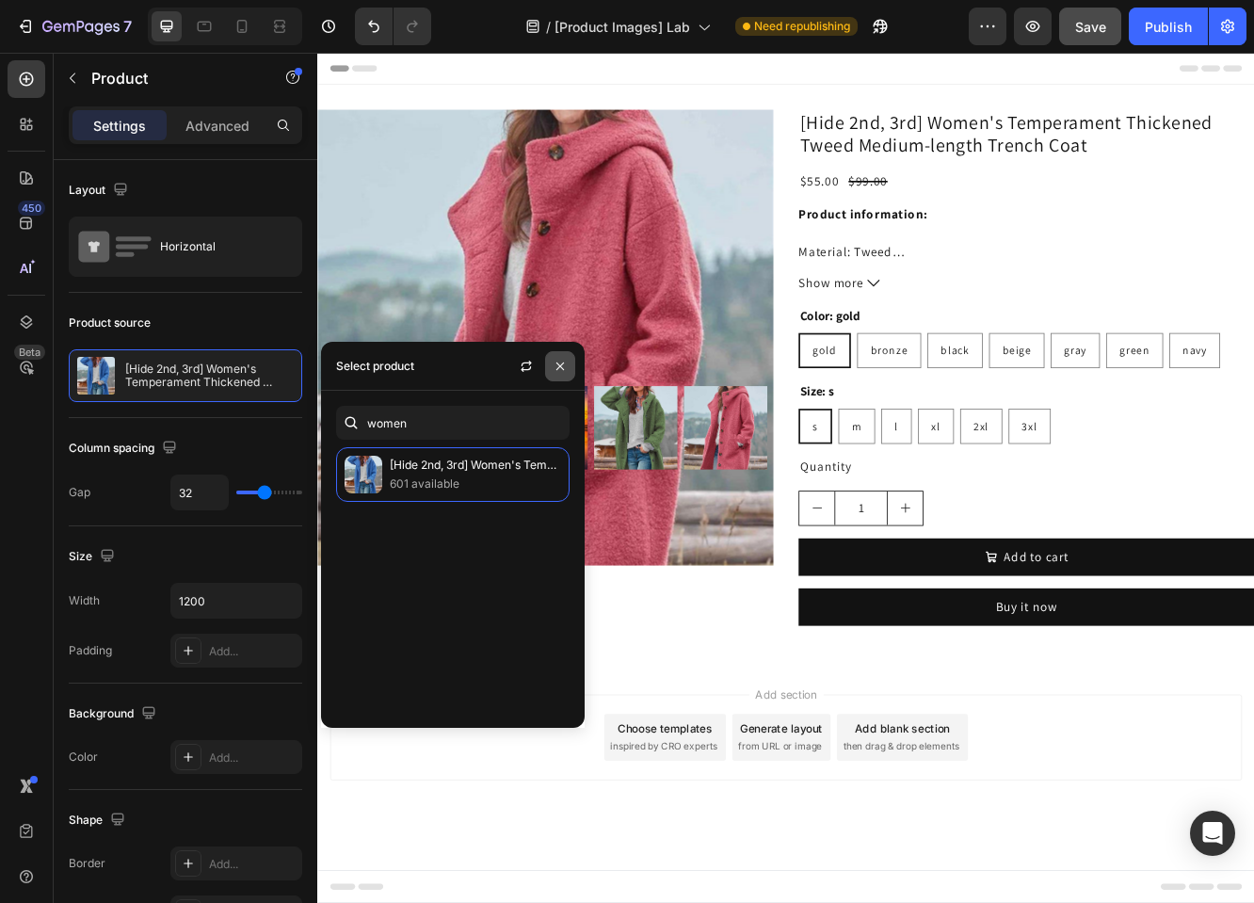
click at [556, 361] on icon "button" at bounding box center [559, 366] width 15 height 15
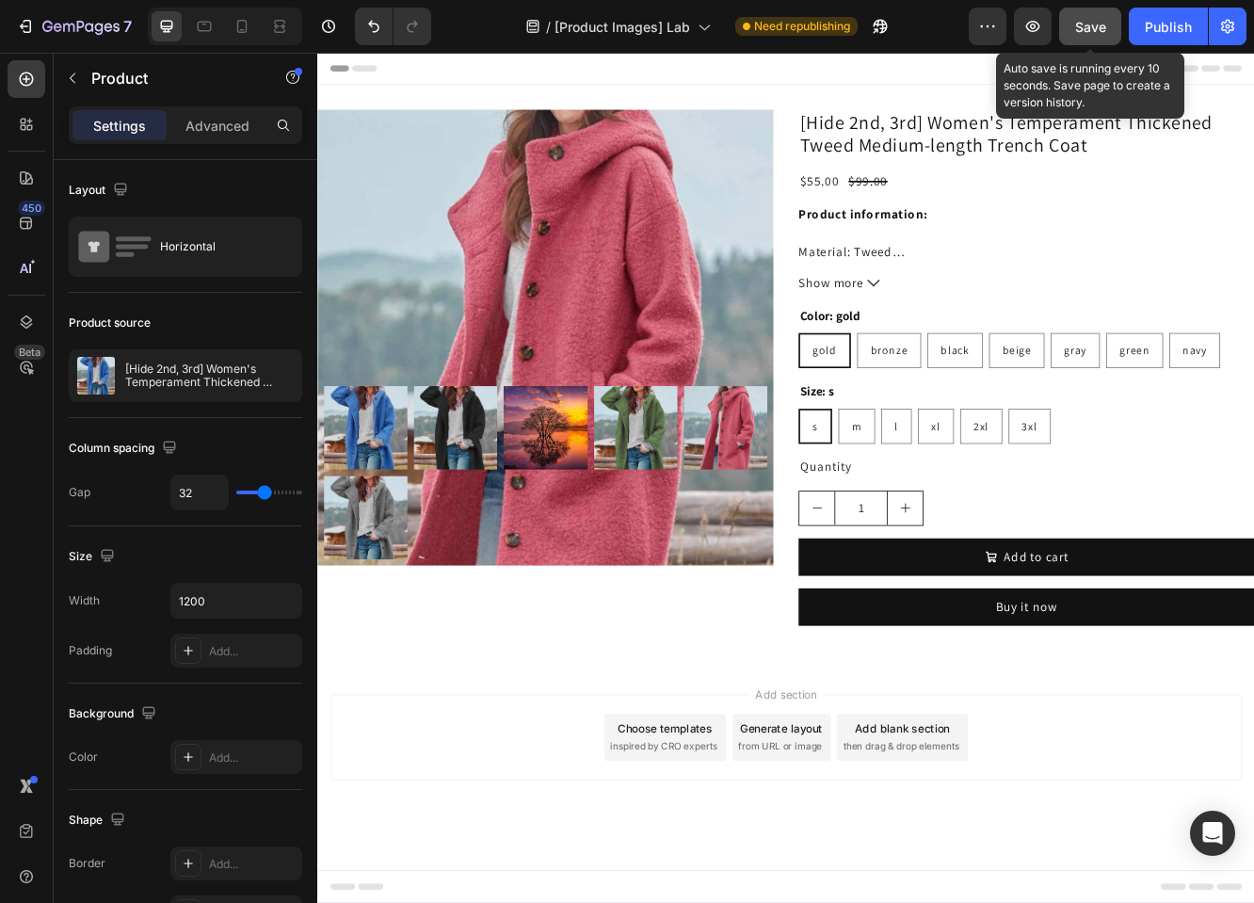
click at [1090, 30] on span "Save" at bounding box center [1090, 27] width 31 height 16
